Goal: Information Seeking & Learning: Learn about a topic

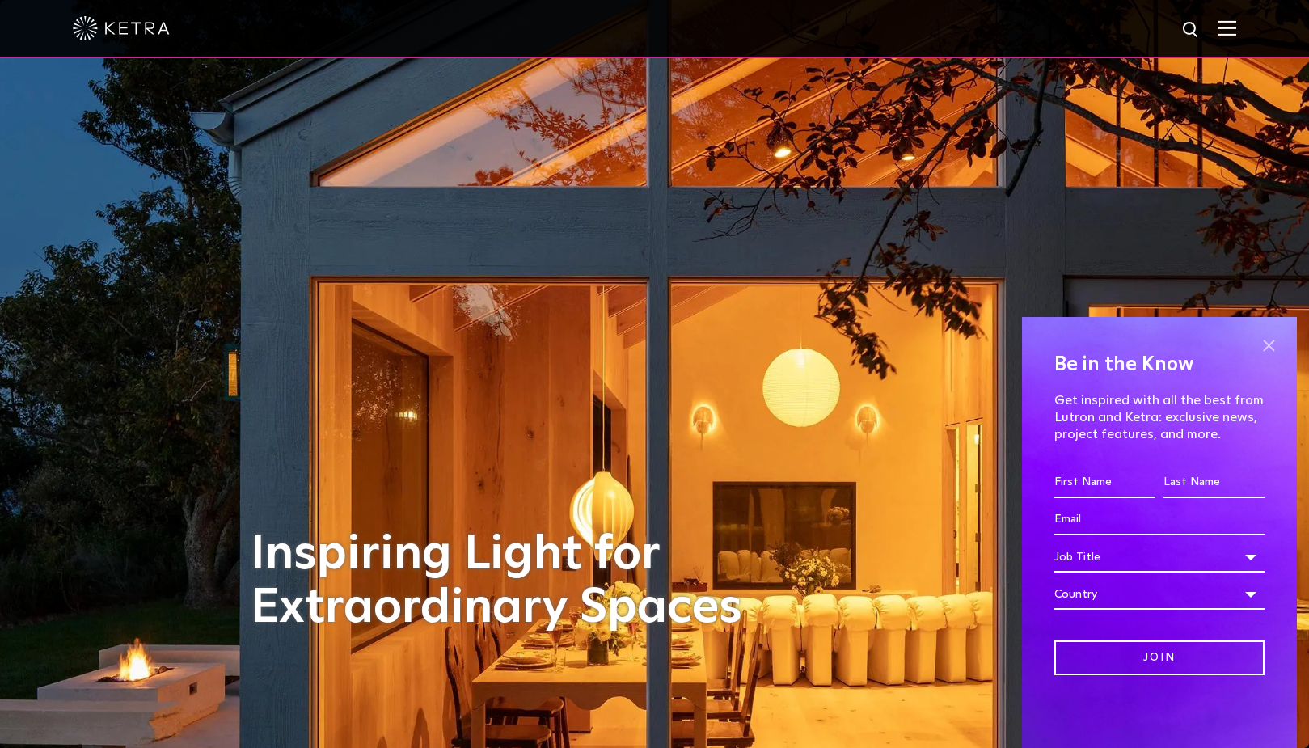
click at [1268, 342] on span at bounding box center [1269, 345] width 24 height 24
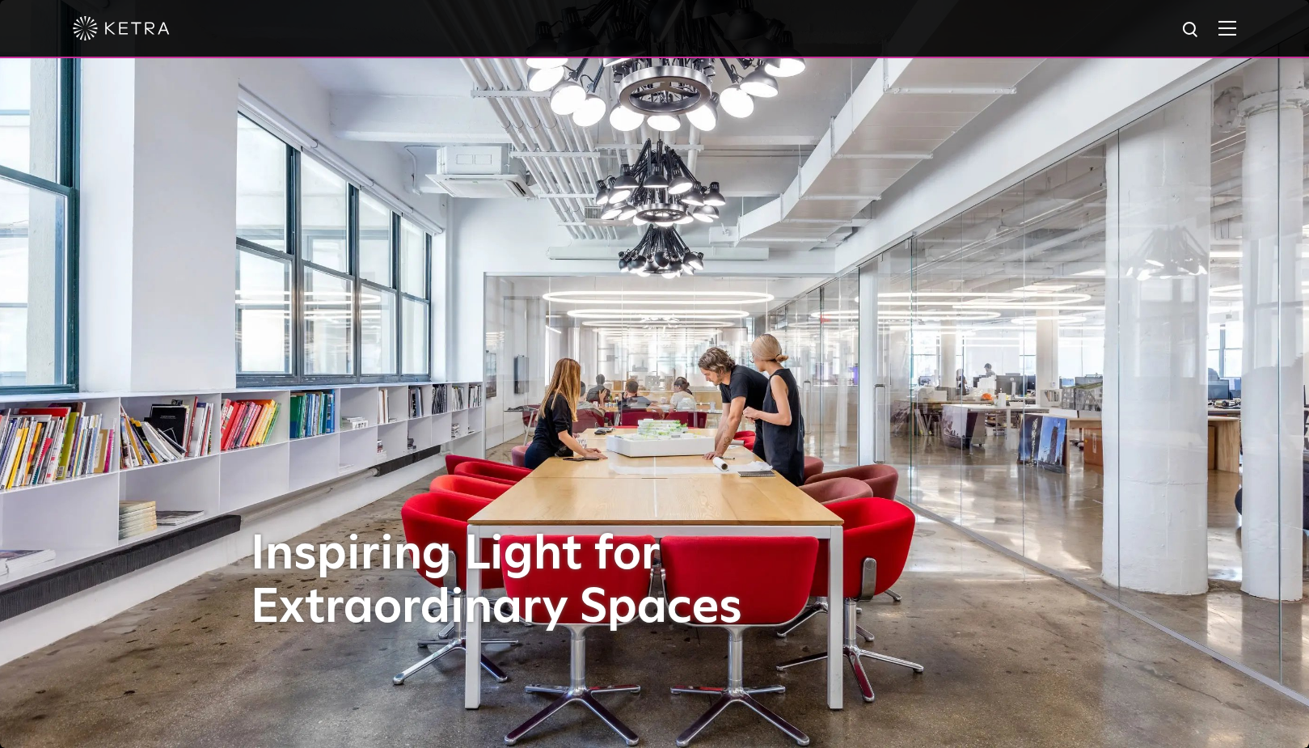
click at [1232, 30] on img at bounding box center [1228, 27] width 18 height 15
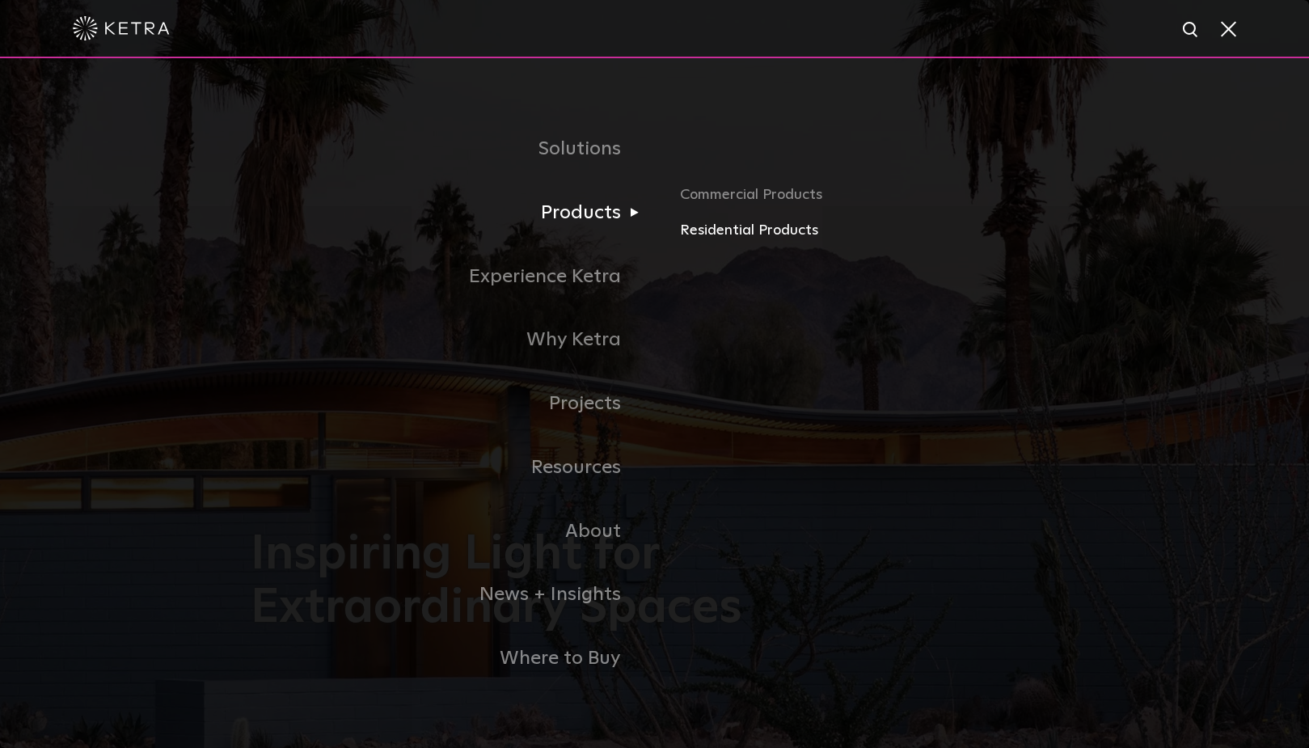
click at [708, 234] on link "Residential Products" at bounding box center [869, 230] width 379 height 23
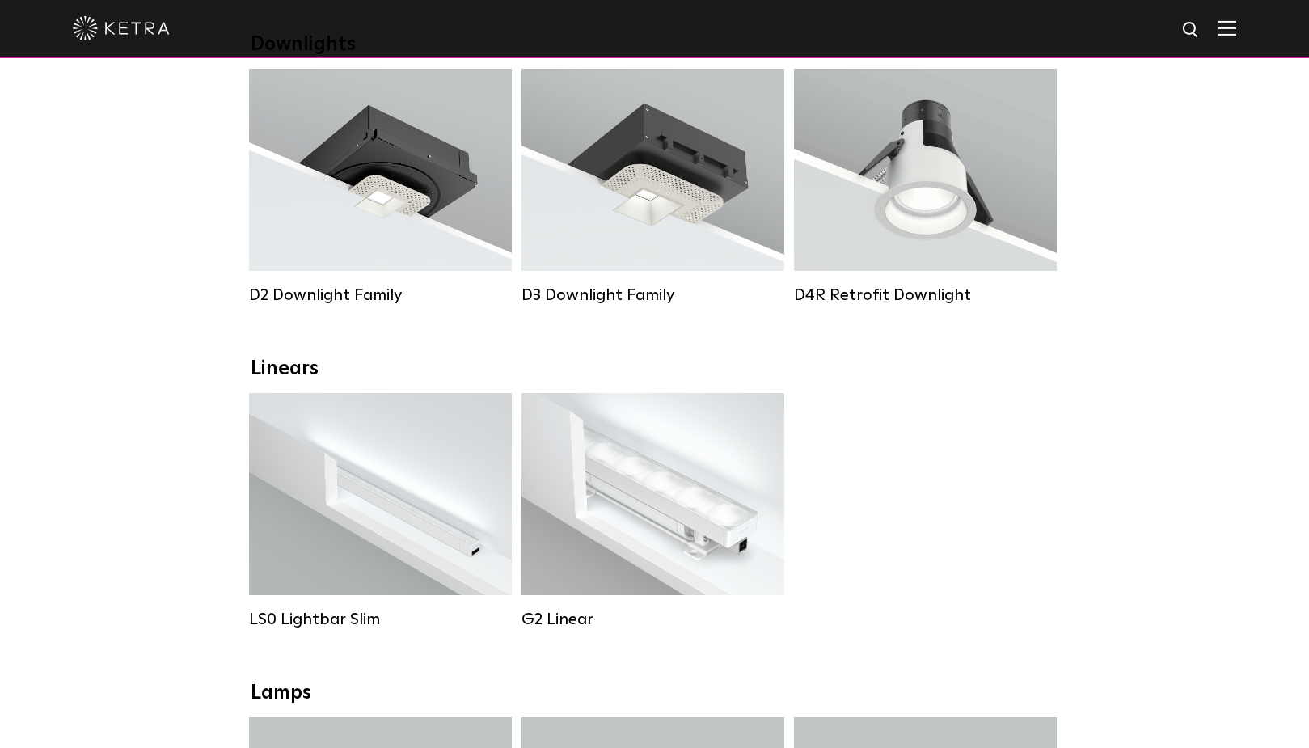
scroll to position [286, 0]
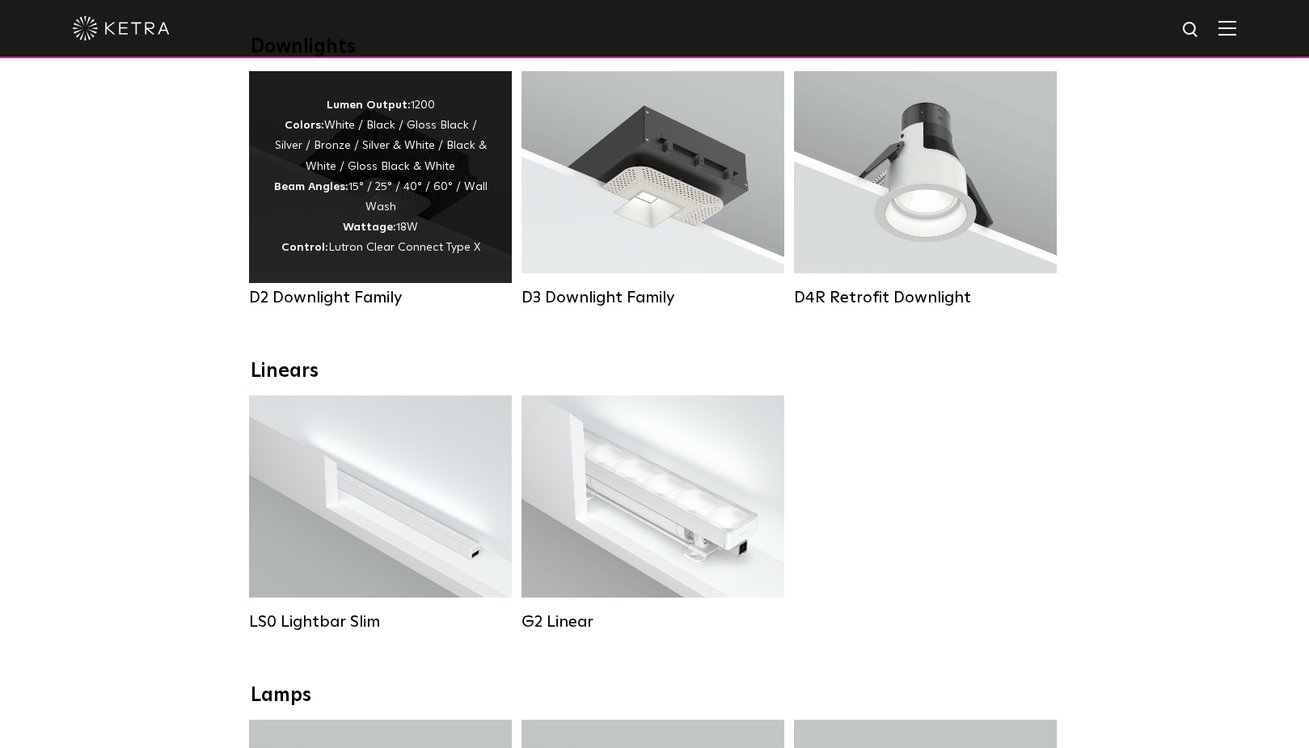
click at [356, 235] on div "Lumen Output: 1200 Colors: White / Black / Gloss Black / Silver / Bronze / Silv…" at bounding box center [380, 176] width 214 height 163
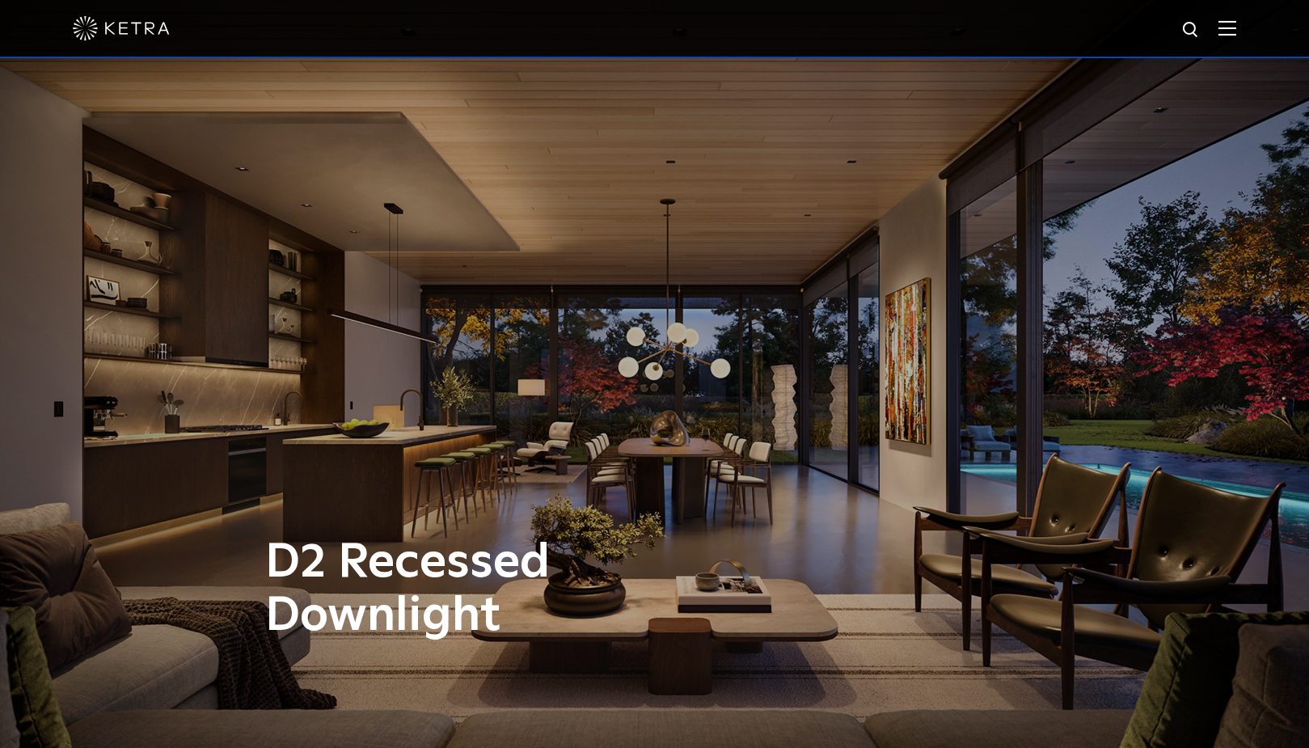
click at [788, 446] on div "D2 Recessed Downlight" at bounding box center [654, 374] width 1309 height 748
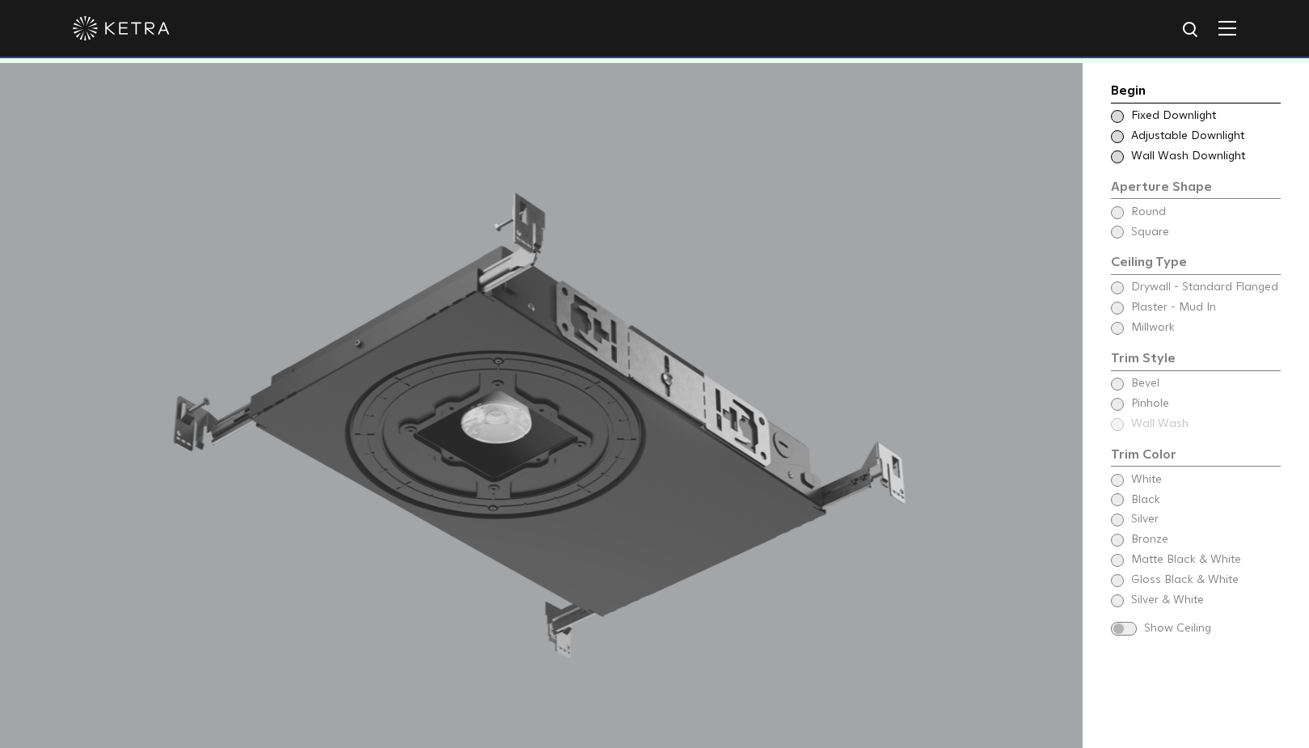
scroll to position [1477, 0]
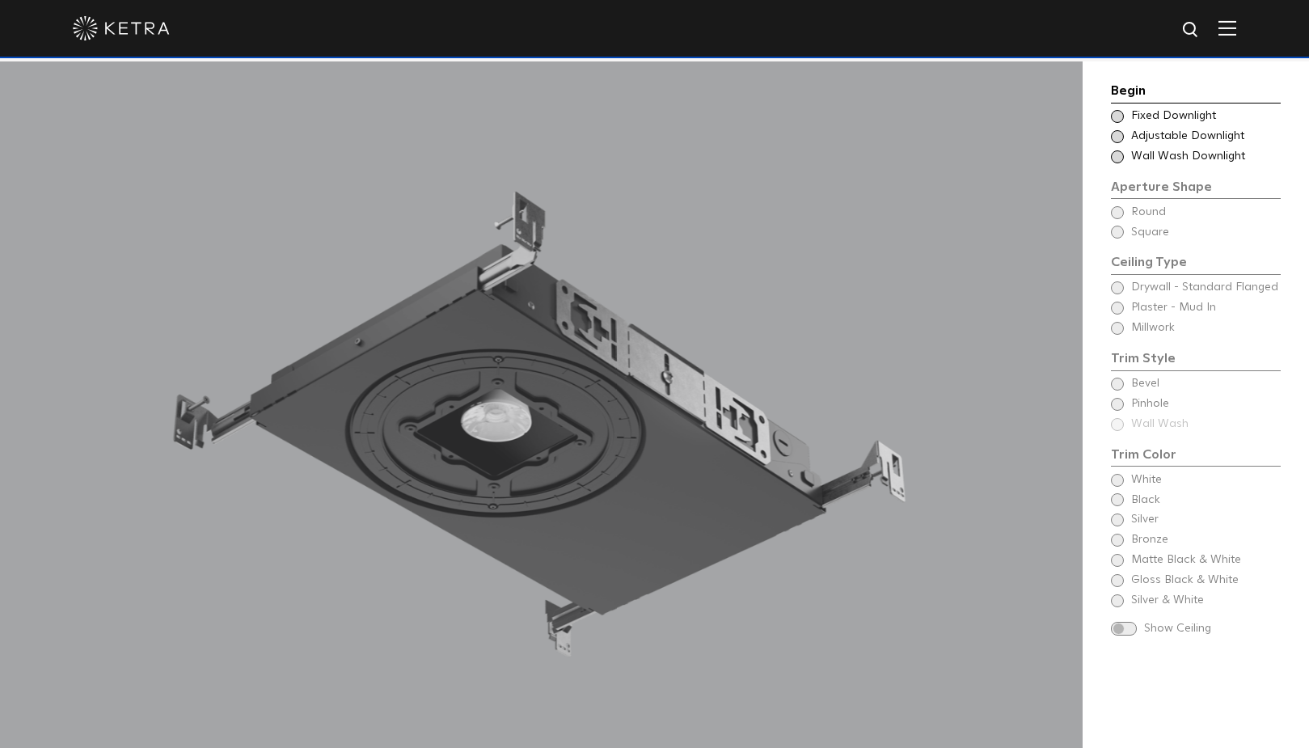
click at [1116, 134] on span at bounding box center [1117, 136] width 13 height 13
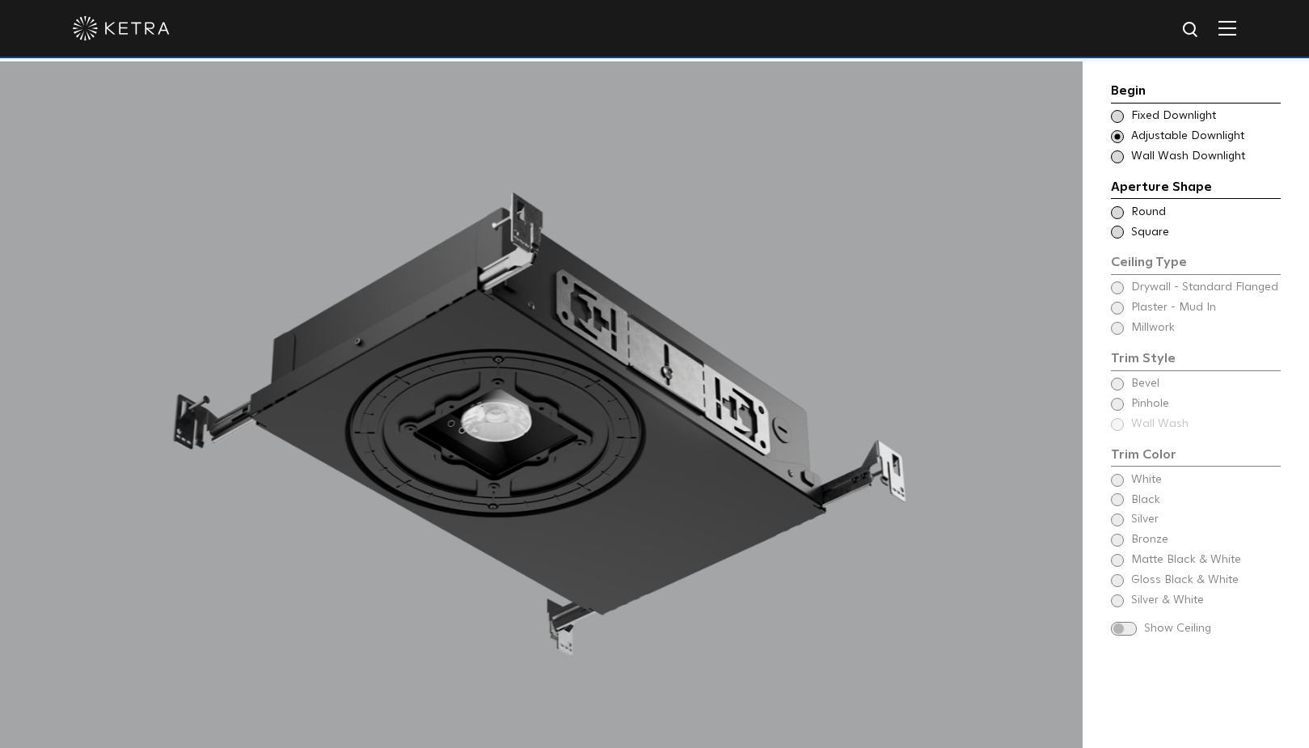
click at [1114, 114] on span at bounding box center [1117, 116] width 13 height 13
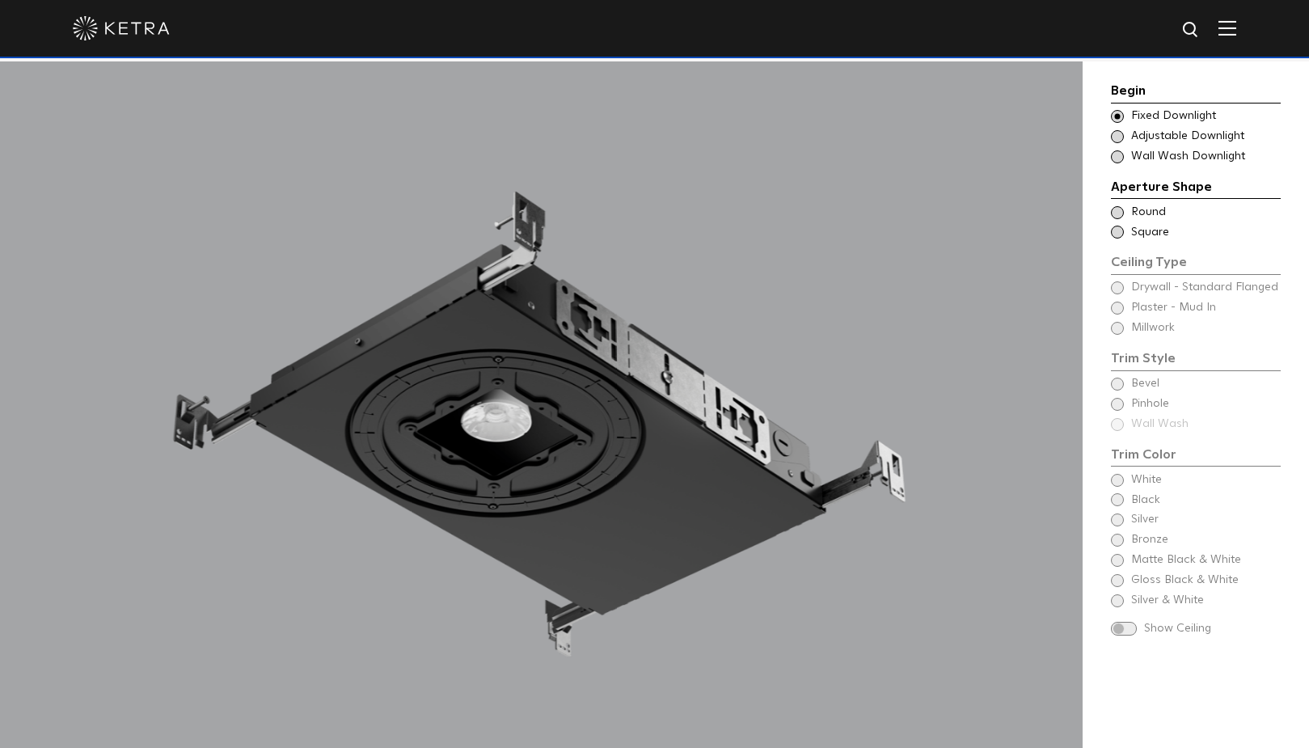
click at [1115, 155] on span at bounding box center [1117, 156] width 13 height 13
click at [1117, 134] on span at bounding box center [1117, 136] width 13 height 13
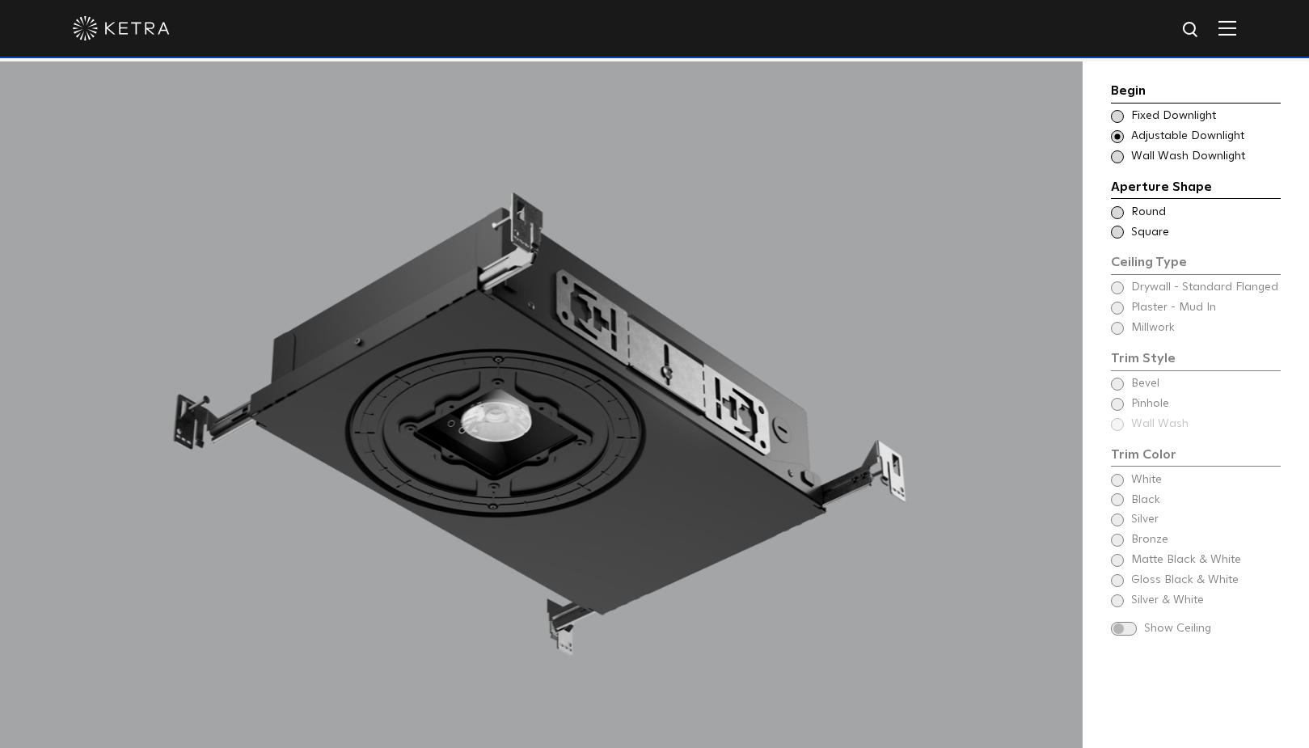
click at [1118, 210] on span at bounding box center [1117, 212] width 13 height 13
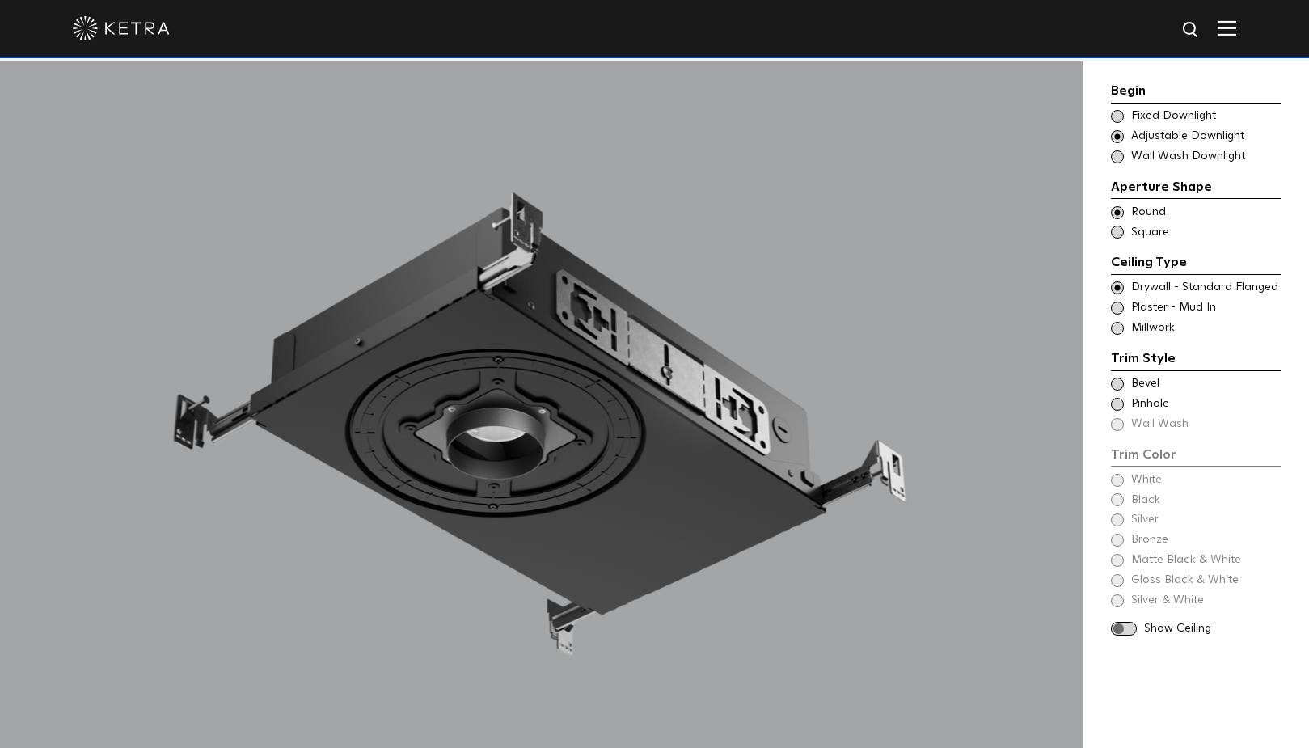
click at [1119, 304] on span at bounding box center [1117, 308] width 13 height 13
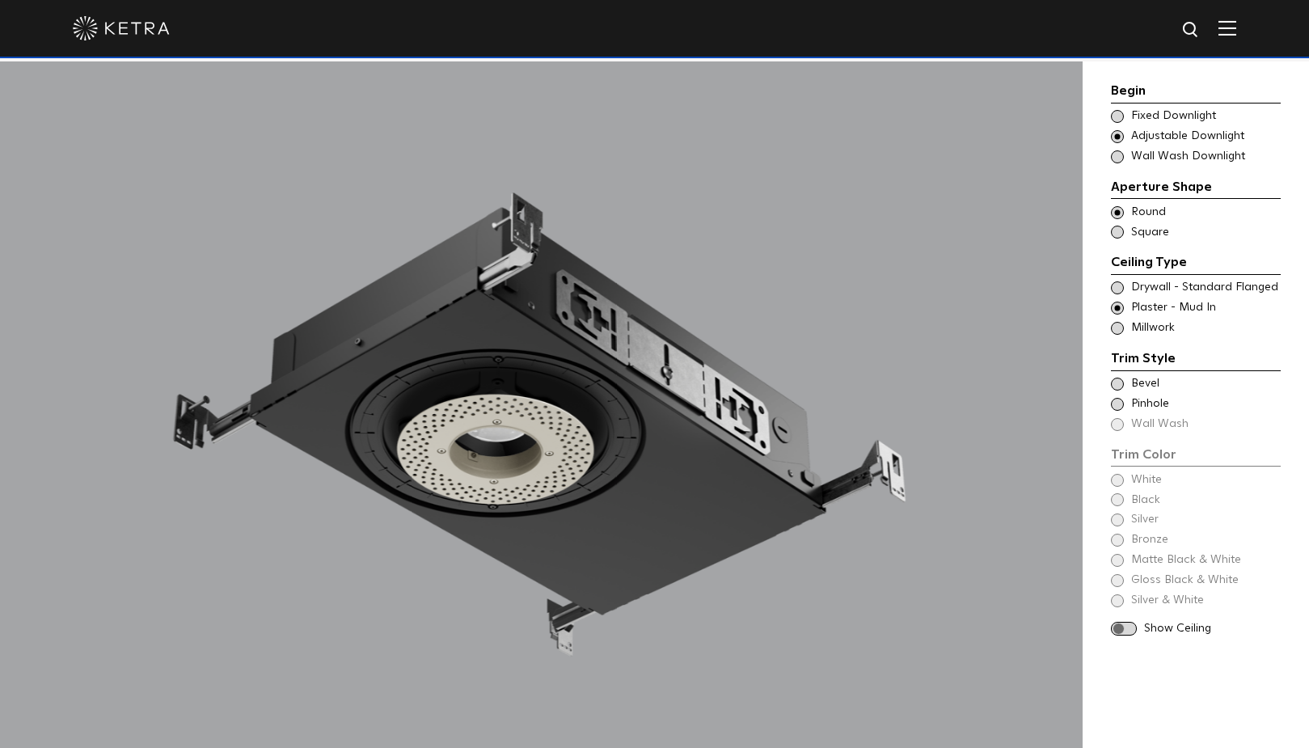
click at [1119, 398] on span at bounding box center [1117, 404] width 13 height 13
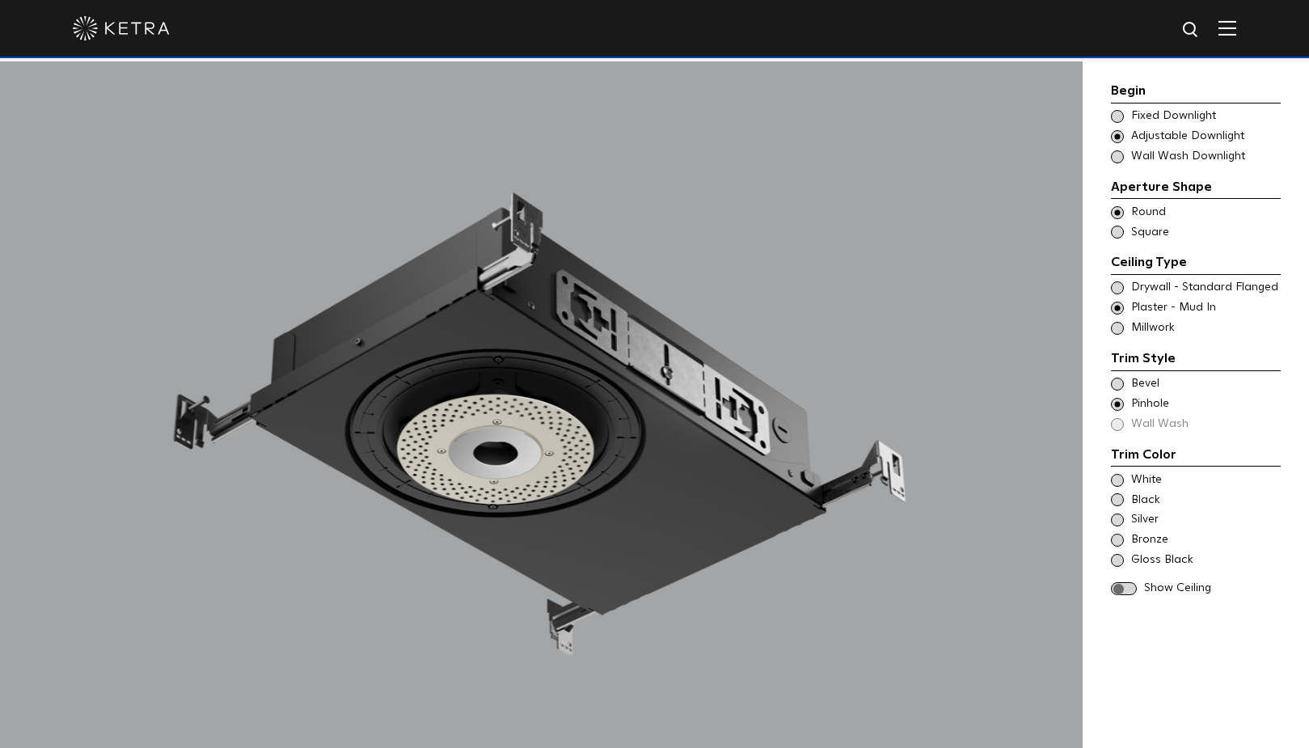
click at [1117, 378] on span at bounding box center [1117, 384] width 13 height 13
click at [1119, 398] on span at bounding box center [1117, 404] width 13 height 13
click at [1116, 514] on span at bounding box center [1117, 520] width 13 height 13
click at [1123, 474] on span at bounding box center [1117, 480] width 13 height 13
click at [1117, 493] on span at bounding box center [1117, 499] width 13 height 13
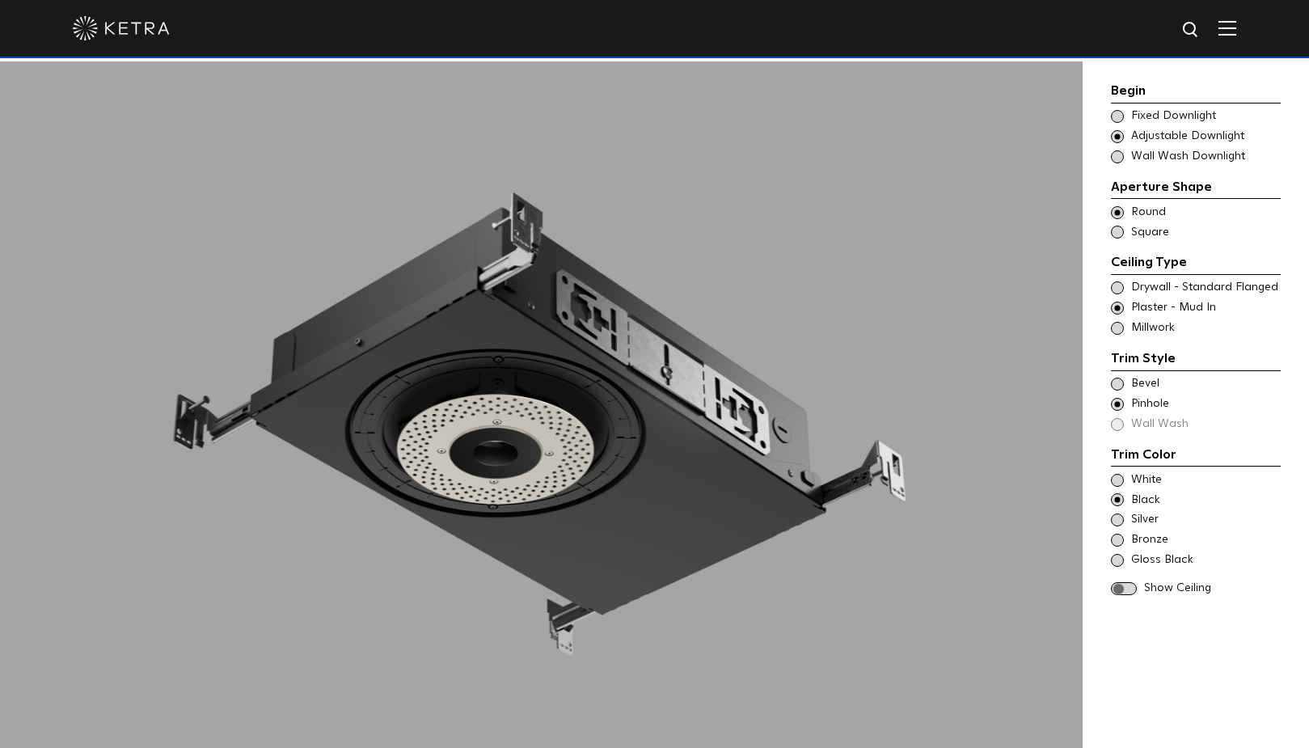
click at [1116, 514] on span at bounding box center [1117, 520] width 13 height 13
click at [1114, 534] on span at bounding box center [1117, 540] width 13 height 13
click at [1118, 554] on span at bounding box center [1117, 560] width 13 height 13
click at [1120, 474] on span at bounding box center [1117, 480] width 13 height 13
click at [1128, 582] on span at bounding box center [1124, 589] width 26 height 14
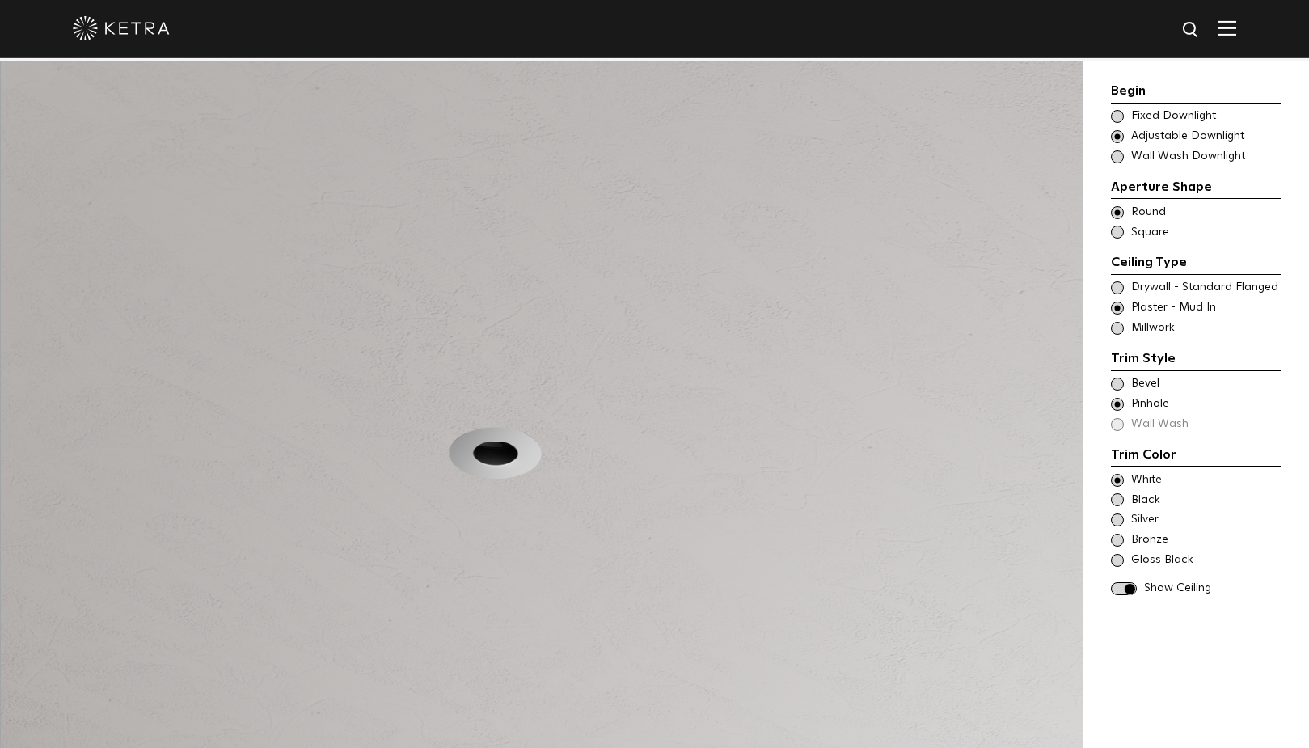
click at [1113, 322] on span at bounding box center [1117, 328] width 13 height 13
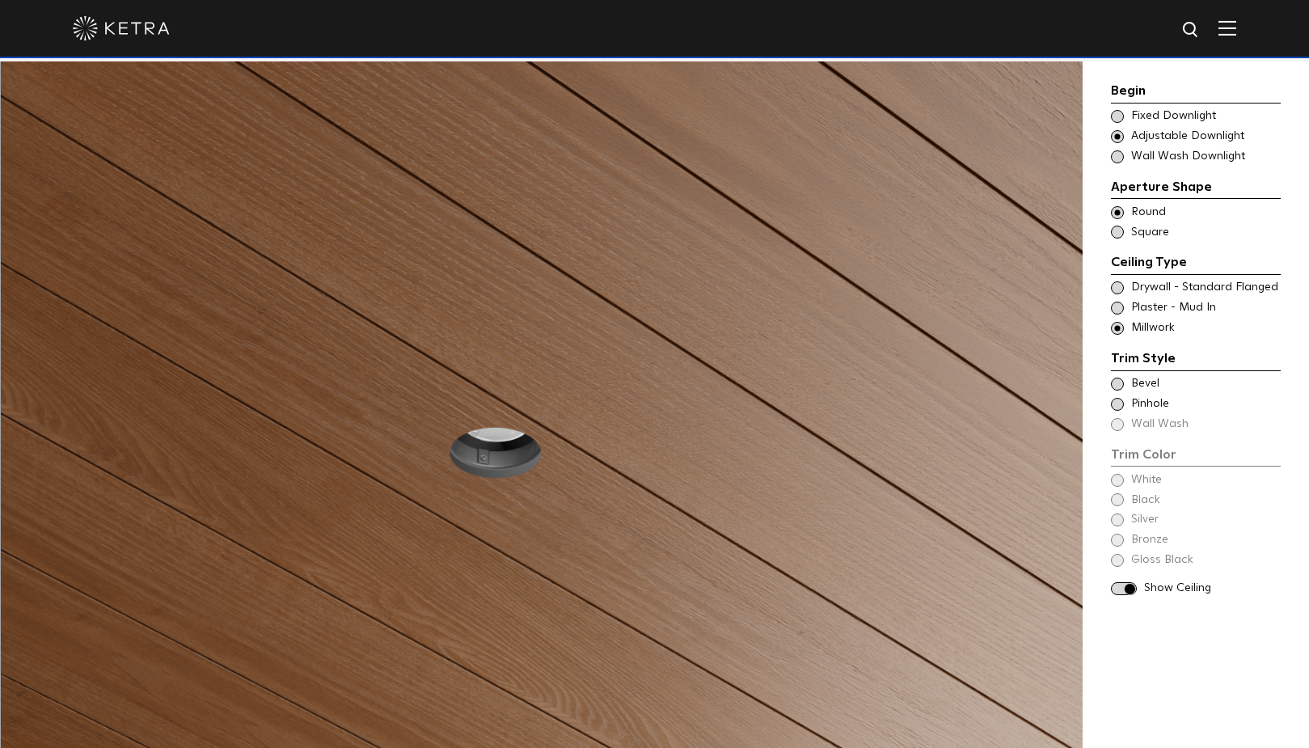
click at [1117, 378] on span at bounding box center [1117, 384] width 13 height 13
click at [1116, 398] on span at bounding box center [1117, 404] width 13 height 13
click at [1119, 378] on span at bounding box center [1117, 384] width 13 height 13
click at [1117, 493] on span at bounding box center [1117, 499] width 13 height 13
click at [1117, 534] on span at bounding box center [1117, 540] width 13 height 13
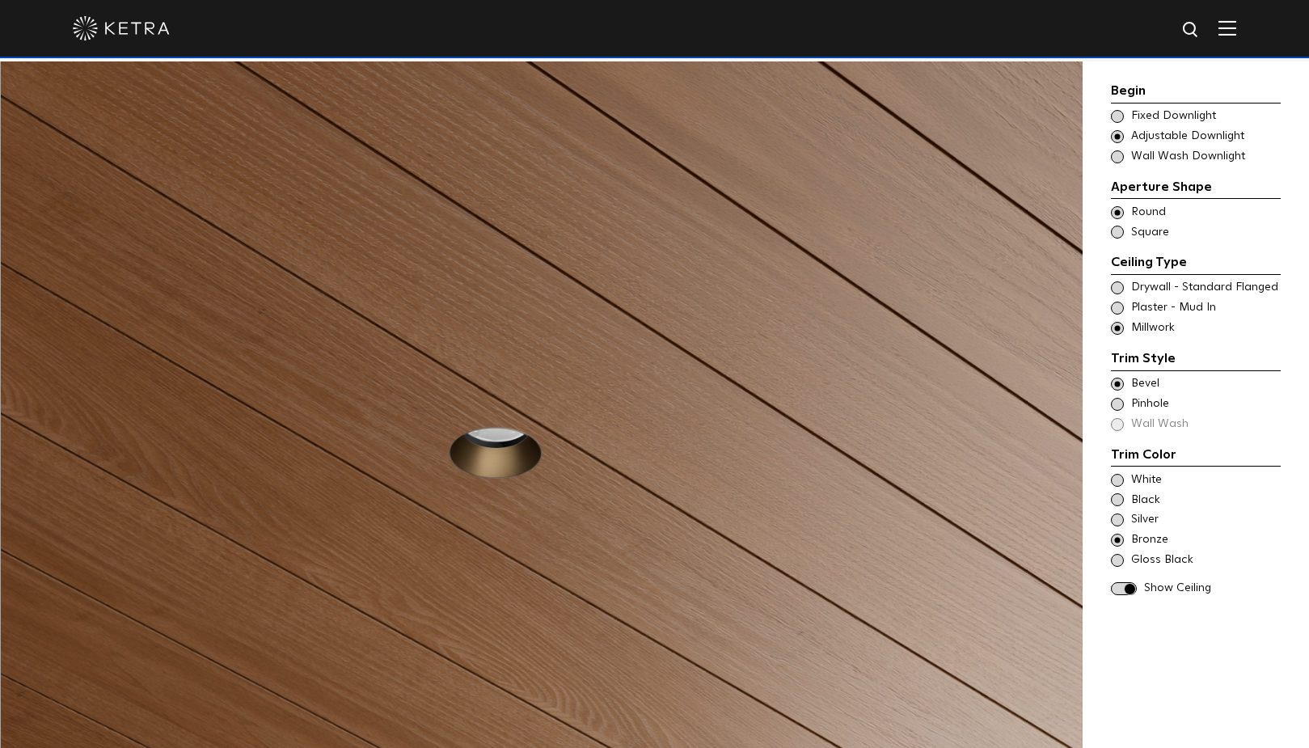
click at [1117, 493] on span at bounding box center [1117, 499] width 13 height 13
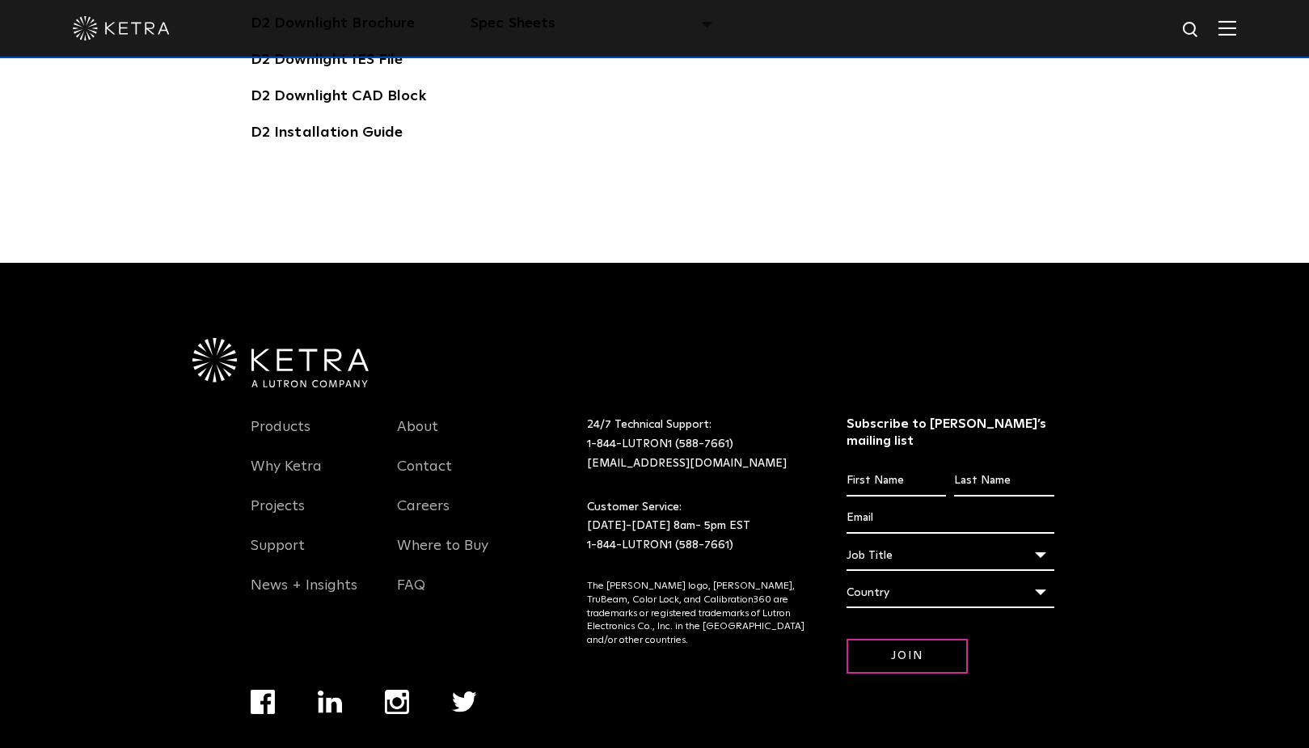
scroll to position [4839, 0]
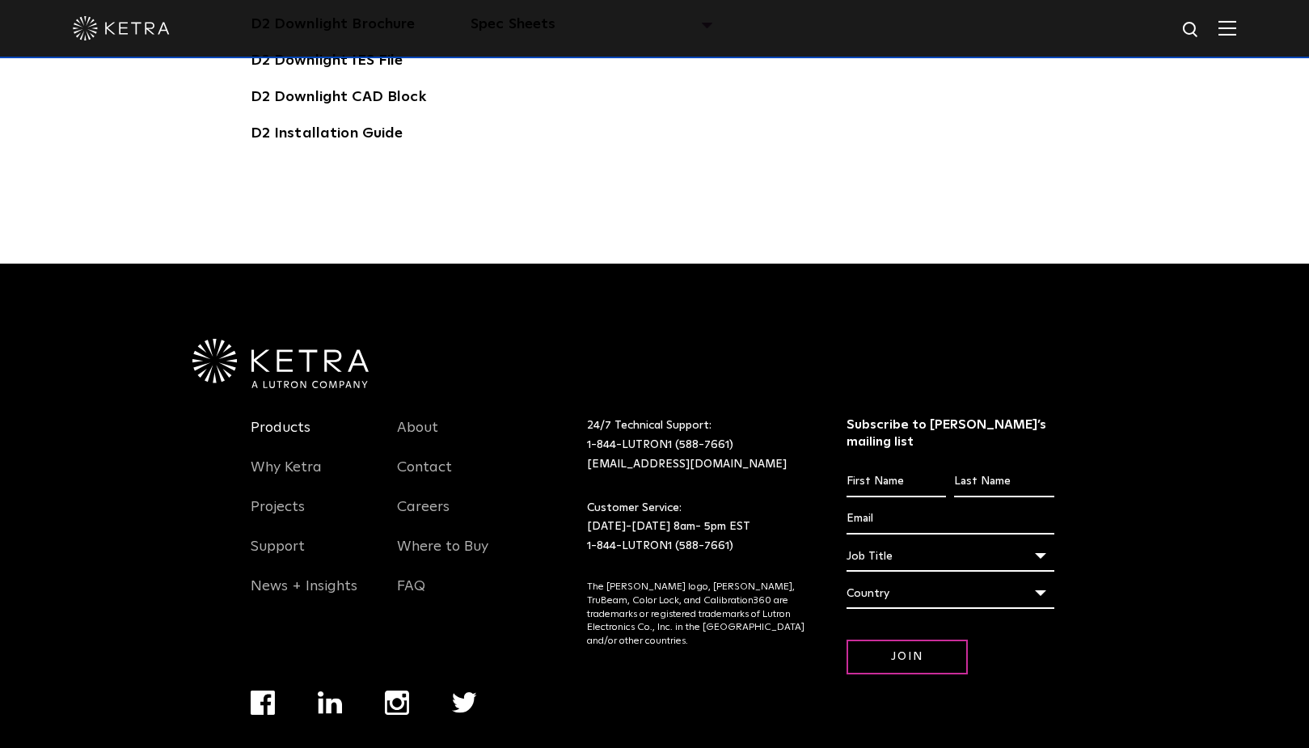
click at [265, 419] on link "Products" at bounding box center [281, 437] width 60 height 37
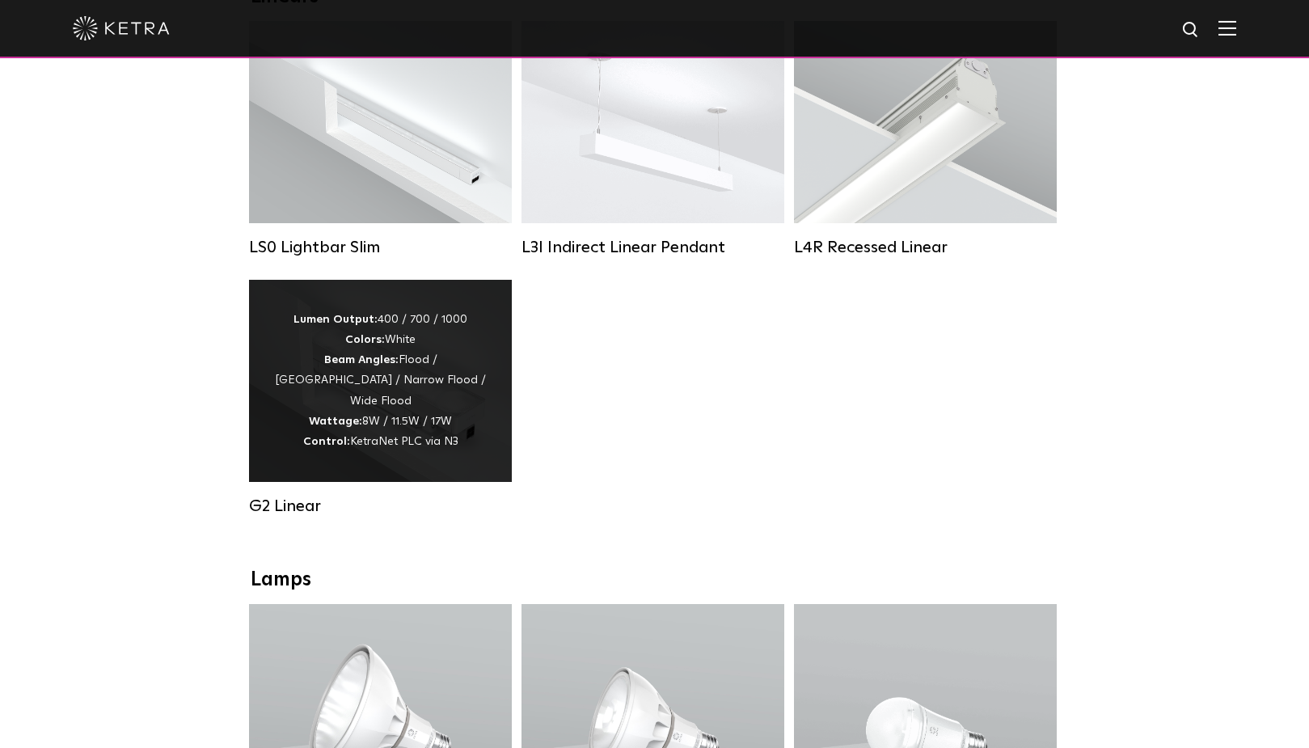
scroll to position [662, 0]
